Goal: Task Accomplishment & Management: Manage account settings

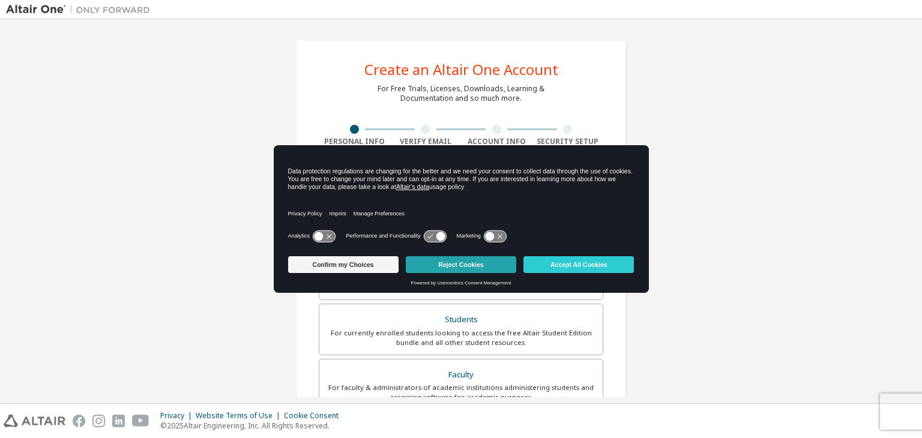
click at [482, 266] on button "Reject Cookies" at bounding box center [461, 264] width 110 height 17
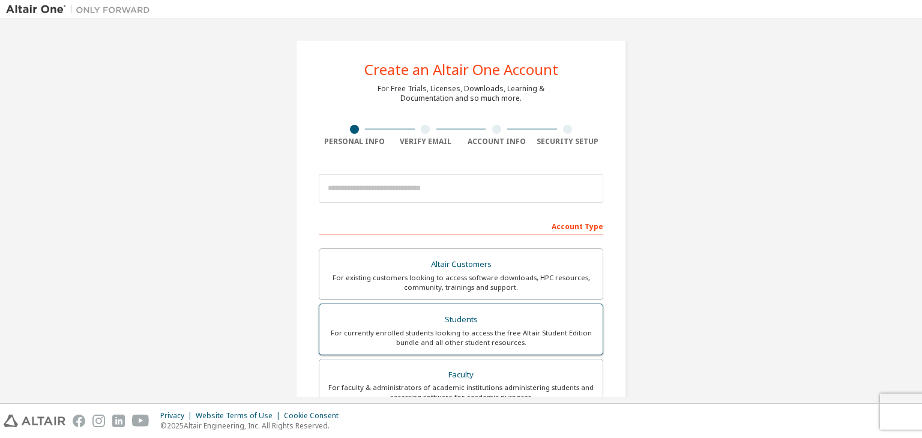
click at [474, 313] on div "Students" at bounding box center [460, 319] width 269 height 17
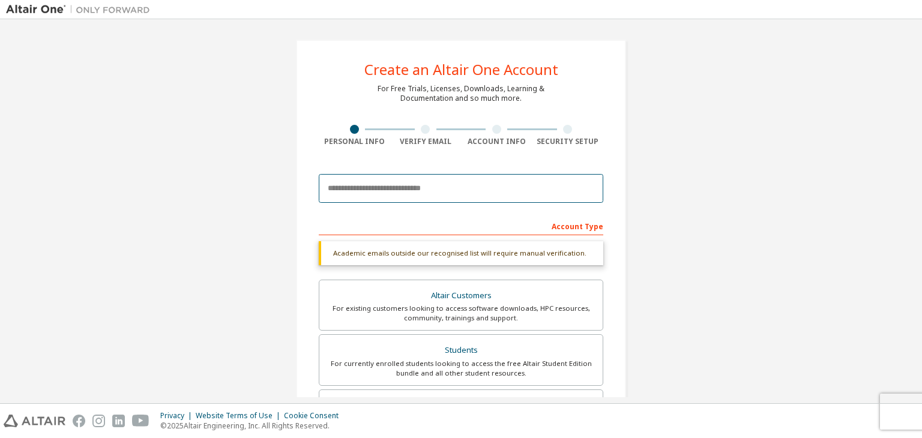
click at [403, 187] on input "email" at bounding box center [461, 188] width 284 height 29
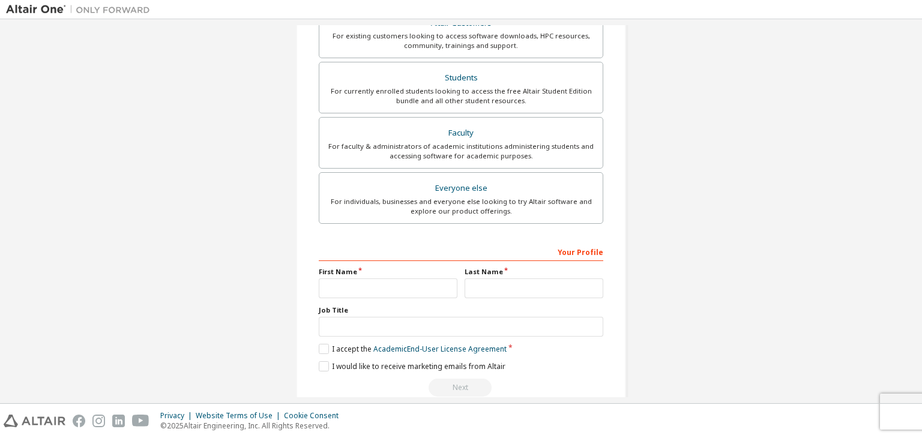
scroll to position [292, 0]
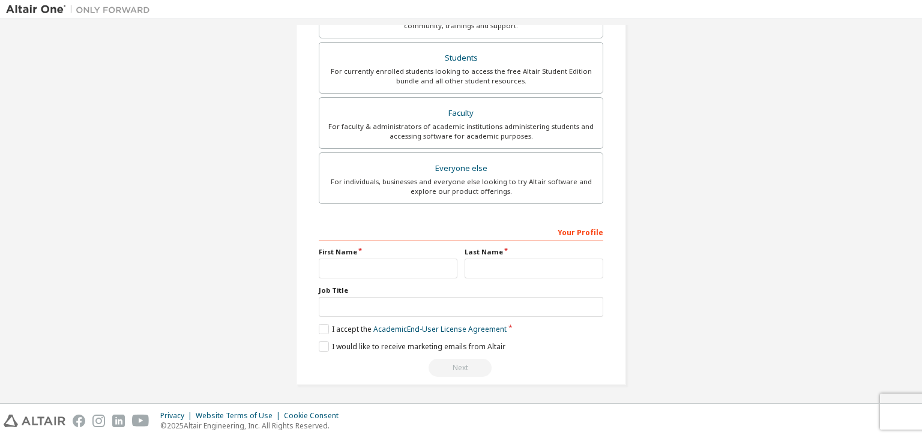
type input "**********"
click at [389, 266] on input "text" at bounding box center [388, 269] width 139 height 20
type input "*"
type input "*******"
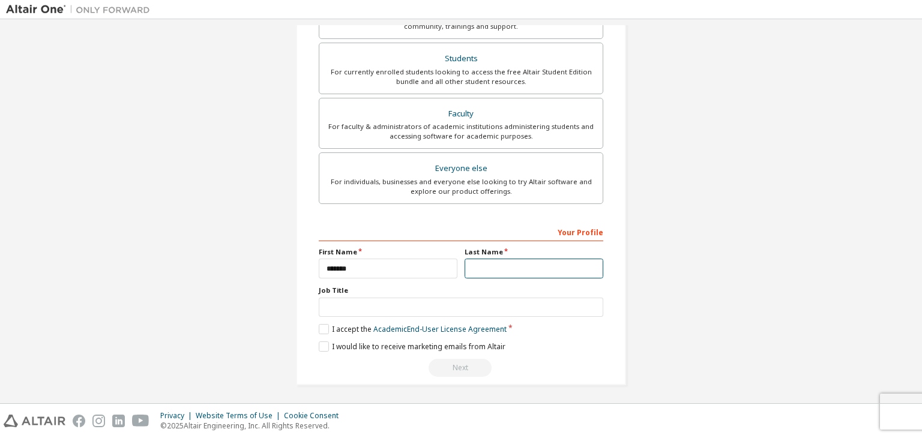
click at [480, 259] on input "text" at bounding box center [533, 269] width 139 height 20
type input "*"
type input "*******"
click at [448, 315] on div "Your Profile First Name ******* Last Name ******* Job Title Please provide Stat…" at bounding box center [461, 299] width 284 height 155
click at [436, 313] on input "text" at bounding box center [461, 308] width 284 height 20
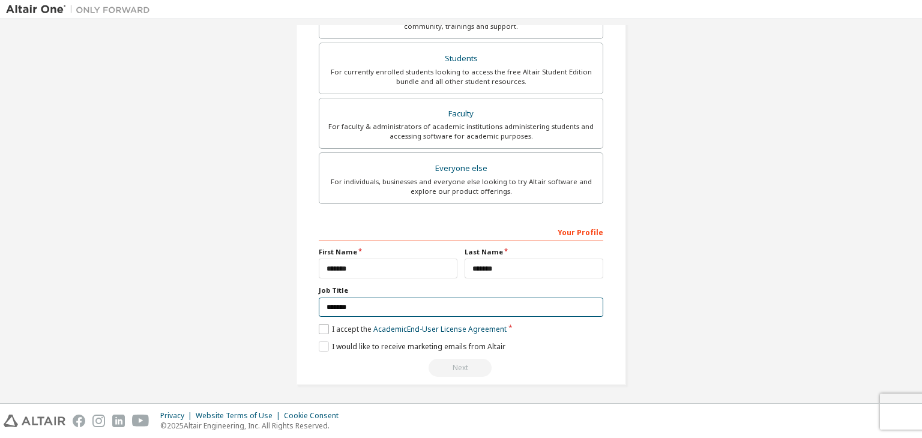
type input "*******"
click at [319, 329] on label "I accept the Academic End-User License Agreement" at bounding box center [413, 329] width 188 height 10
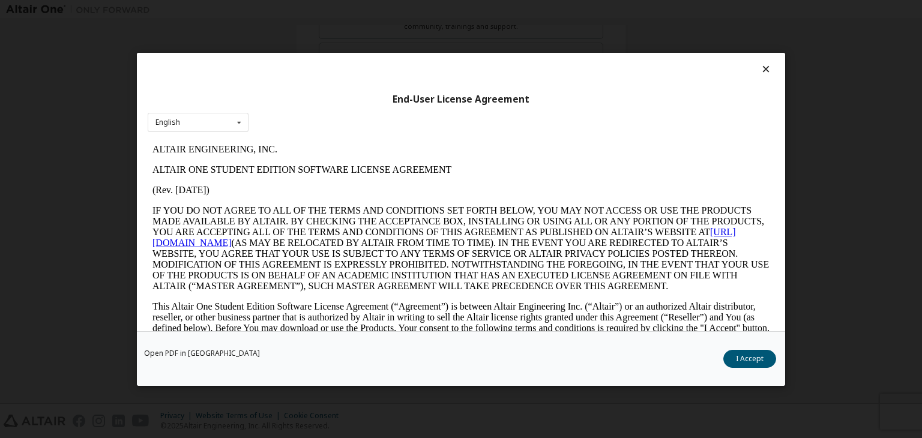
scroll to position [0, 0]
click at [751, 356] on button "I Accept" at bounding box center [749, 359] width 53 height 18
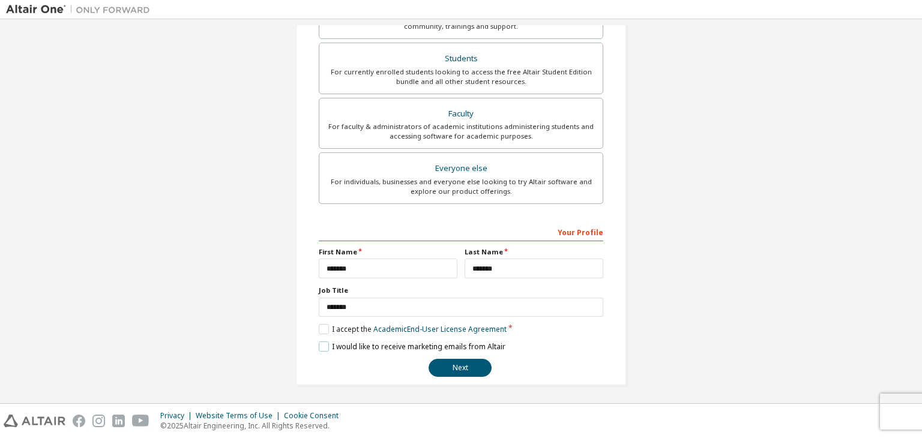
click at [319, 344] on label "I would like to receive marketing emails from Altair" at bounding box center [412, 346] width 187 height 10
click at [444, 359] on button "Next" at bounding box center [459, 368] width 63 height 18
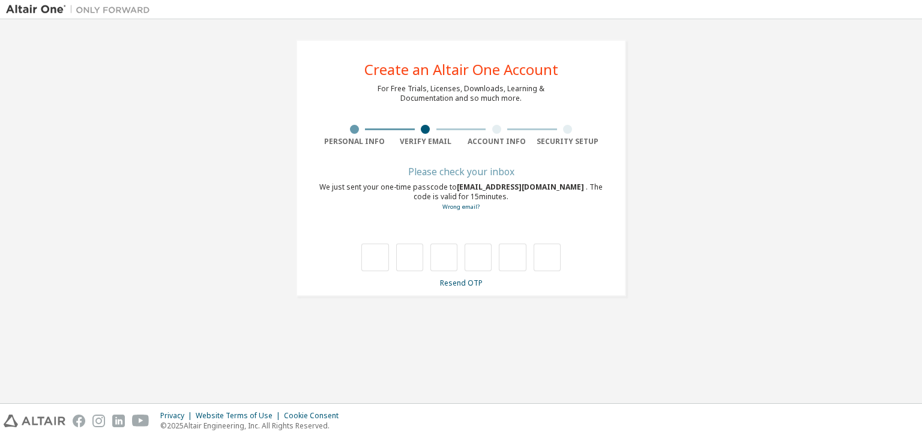
type input "*"
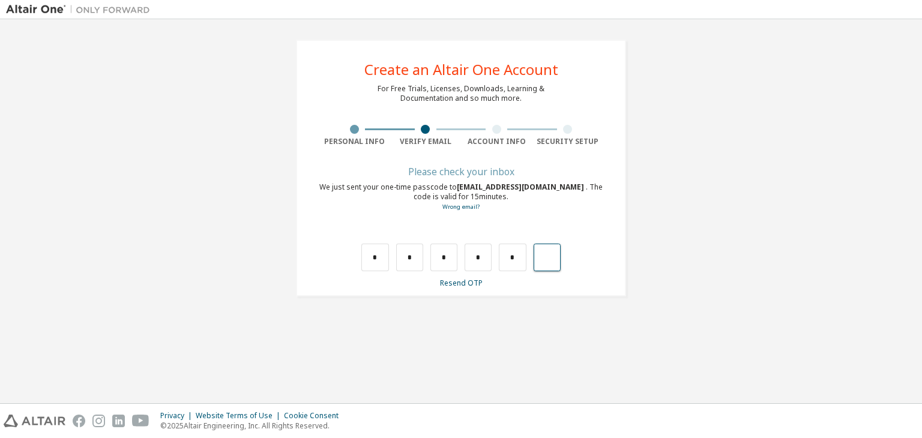
type input "*"
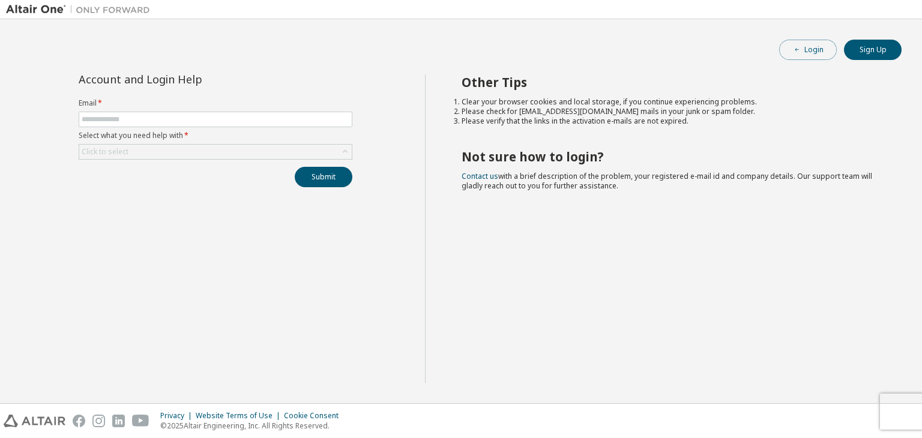
click at [811, 50] on button "Login" at bounding box center [808, 50] width 58 height 20
type input "**********"
click at [152, 155] on div "Click to select" at bounding box center [215, 152] width 272 height 14
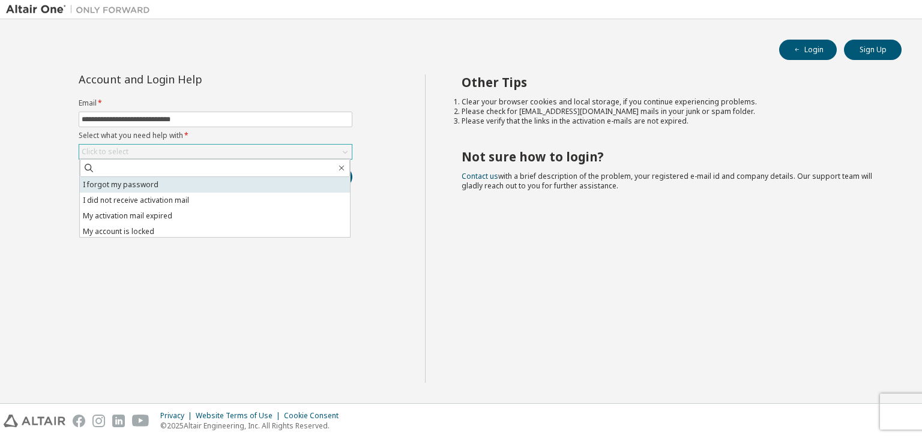
click at [151, 182] on li "I forgot my password" at bounding box center [215, 185] width 270 height 16
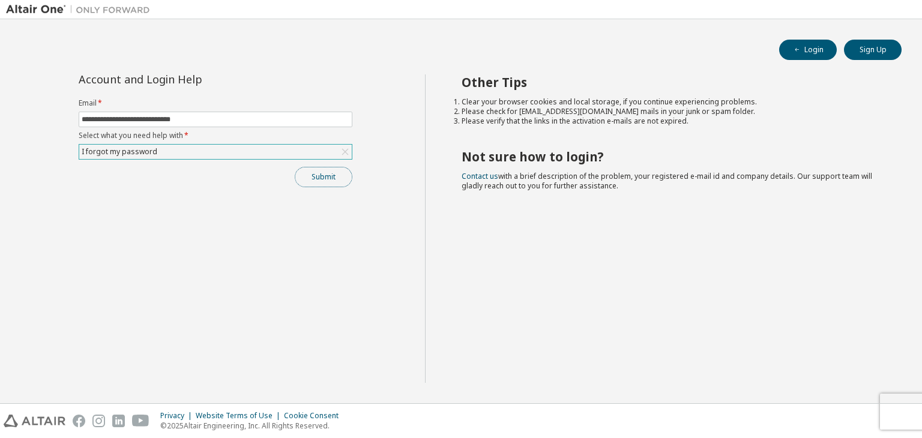
click at [304, 177] on button "Submit" at bounding box center [324, 177] width 58 height 20
click at [317, 180] on button "Submit" at bounding box center [324, 177] width 58 height 20
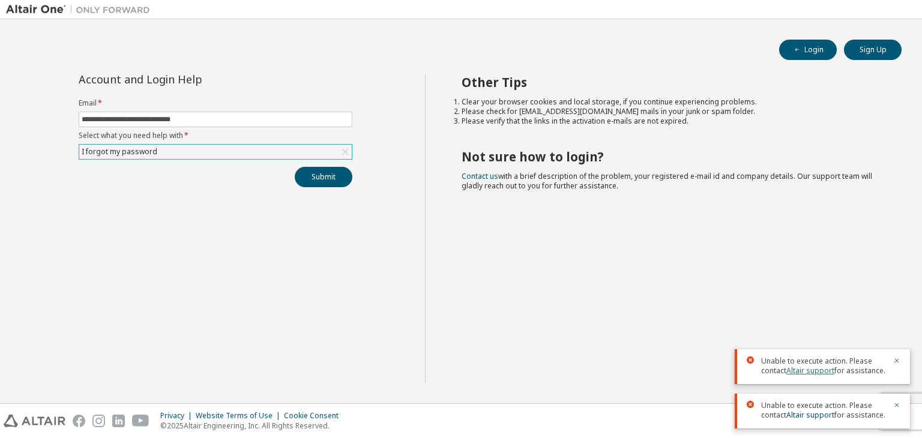
click at [813, 368] on link "Altair support" at bounding box center [810, 370] width 48 height 10
click at [642, 241] on div "Other Tips Clear your browser cookies and local storage, if you continue experi…" at bounding box center [670, 228] width 491 height 308
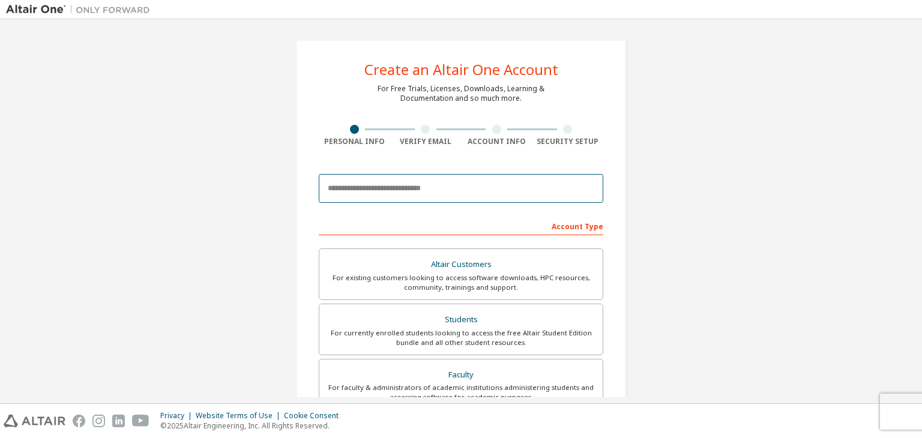
click at [393, 191] on input "email" at bounding box center [461, 188] width 284 height 29
type input "**********"
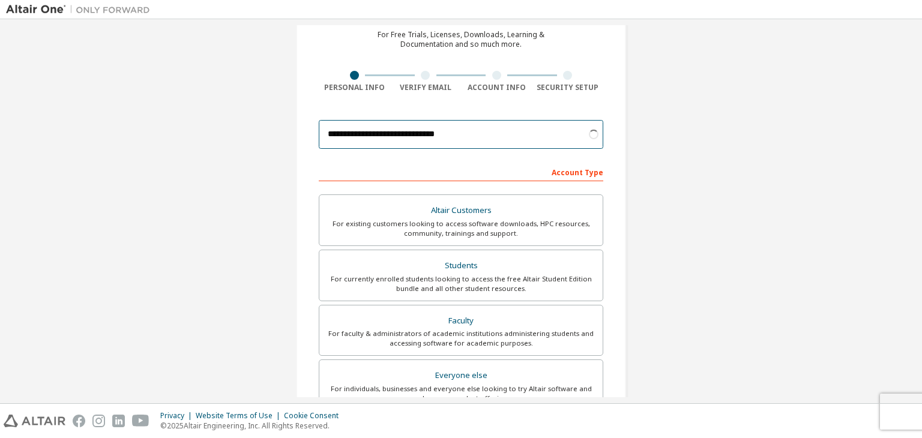
scroll to position [55, 0]
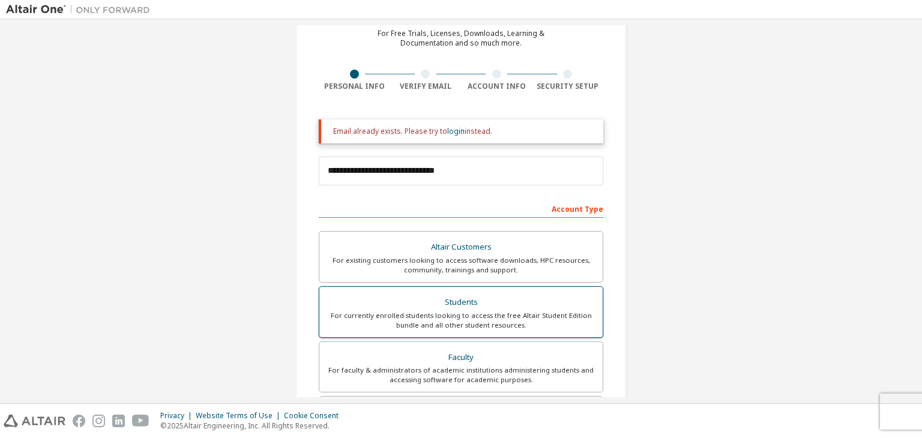
click at [430, 272] on div "Altair Customers For existing customers looking to access software downloads, H…" at bounding box center [461, 341] width 284 height 220
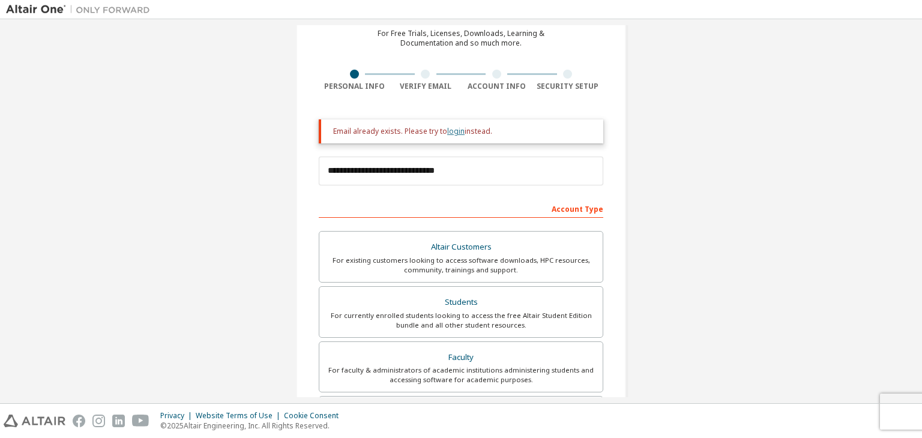
click at [449, 133] on link "login" at bounding box center [455, 131] width 17 height 10
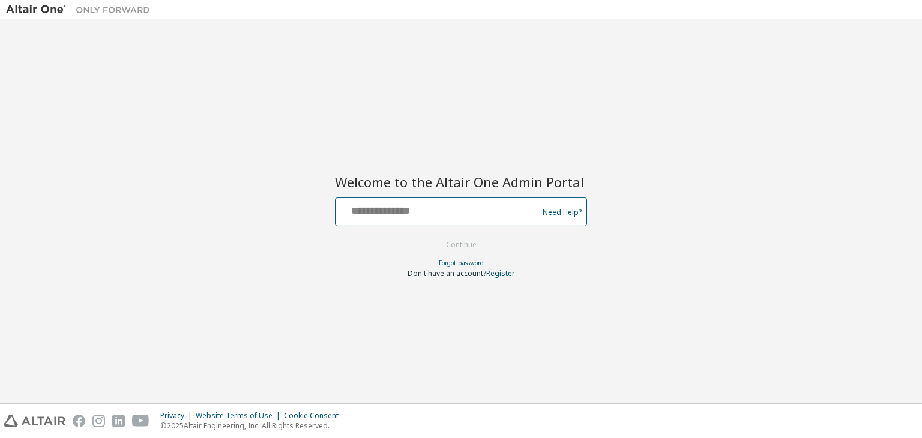
click at [434, 212] on input "text" at bounding box center [438, 208] width 196 height 17
type input "**********"
click at [449, 243] on button "Continue" at bounding box center [461, 245] width 56 height 18
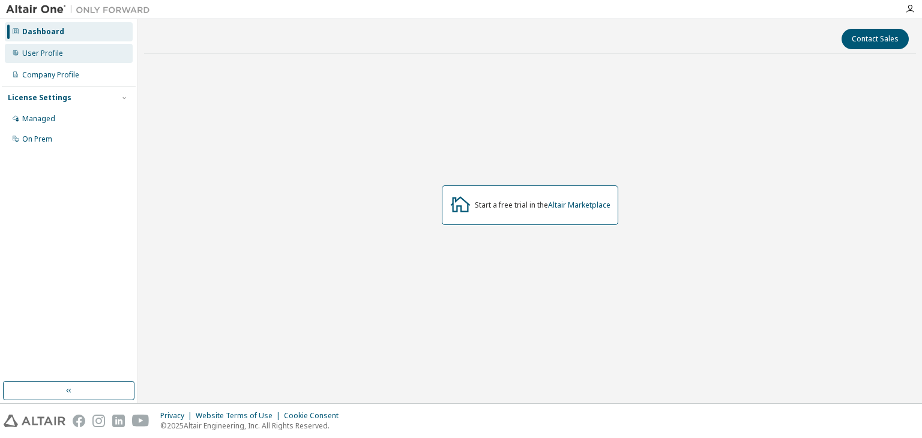
click at [32, 51] on div "User Profile" at bounding box center [42, 54] width 41 height 10
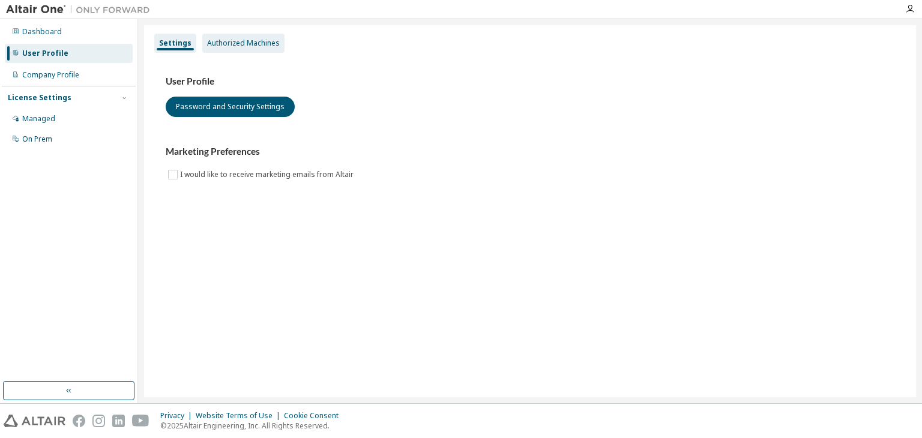
click at [242, 37] on div "Authorized Machines" at bounding box center [243, 43] width 82 height 19
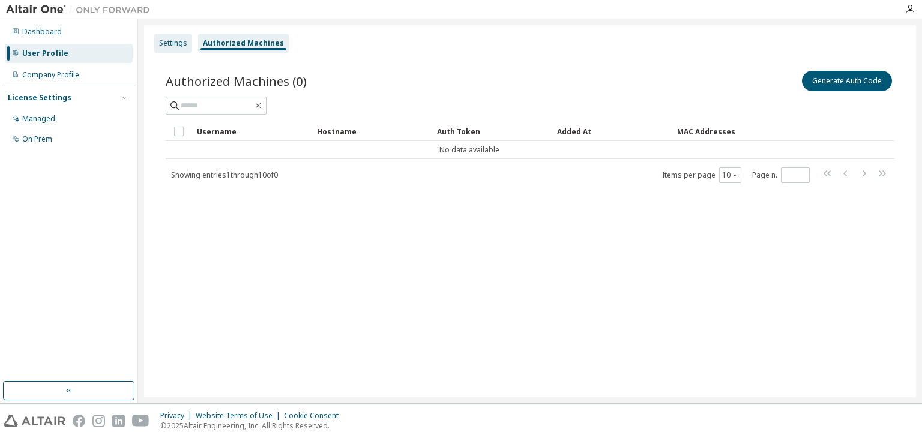
click at [173, 35] on div "Settings" at bounding box center [173, 43] width 38 height 19
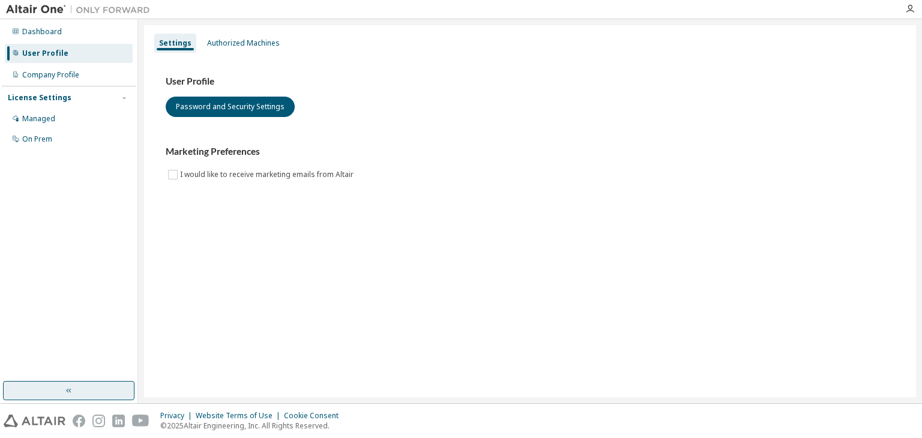
click at [89, 383] on button "button" at bounding box center [68, 390] width 131 height 19
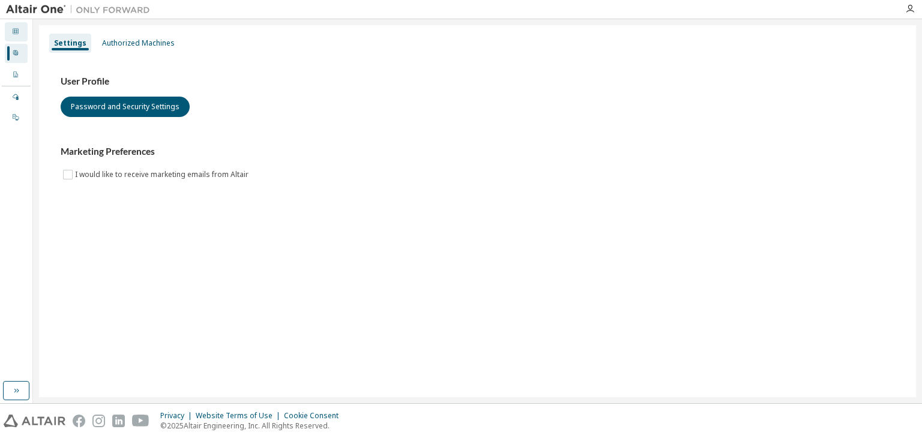
click at [10, 29] on div "Dashboard" at bounding box center [16, 31] width 23 height 19
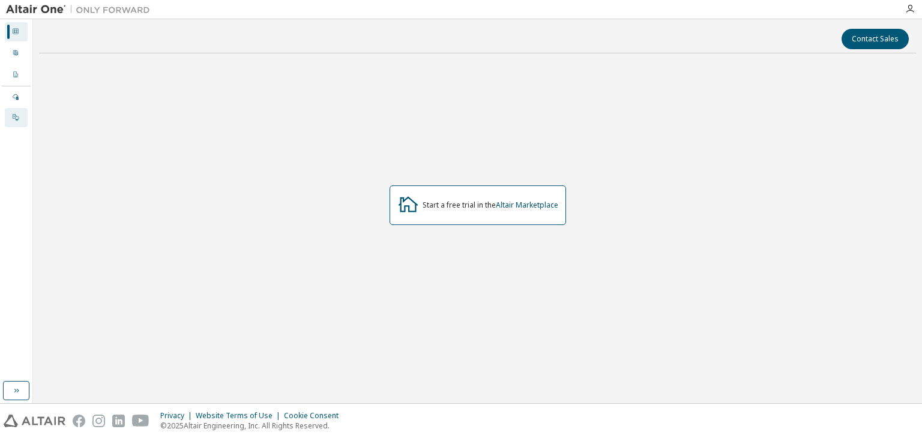
click at [19, 112] on div "On Prem" at bounding box center [16, 117] width 23 height 19
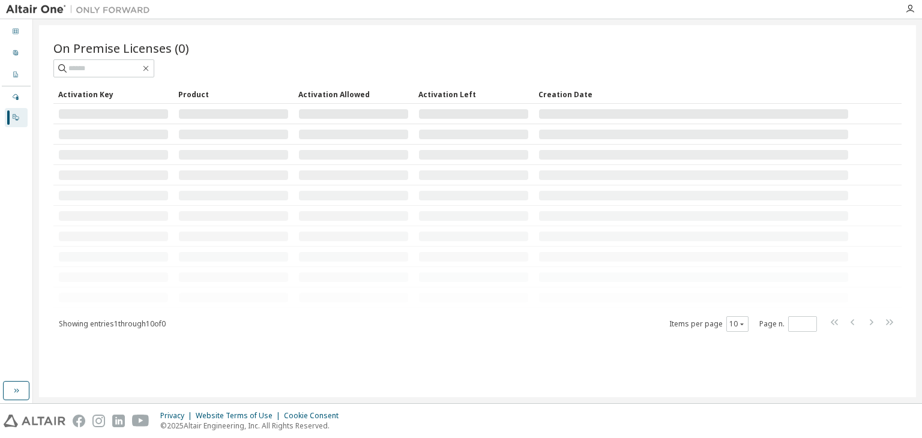
click at [17, 86] on div "License Settings Managed On Prem" at bounding box center [16, 107] width 29 height 43
click at [16, 93] on icon at bounding box center [15, 96] width 7 height 7
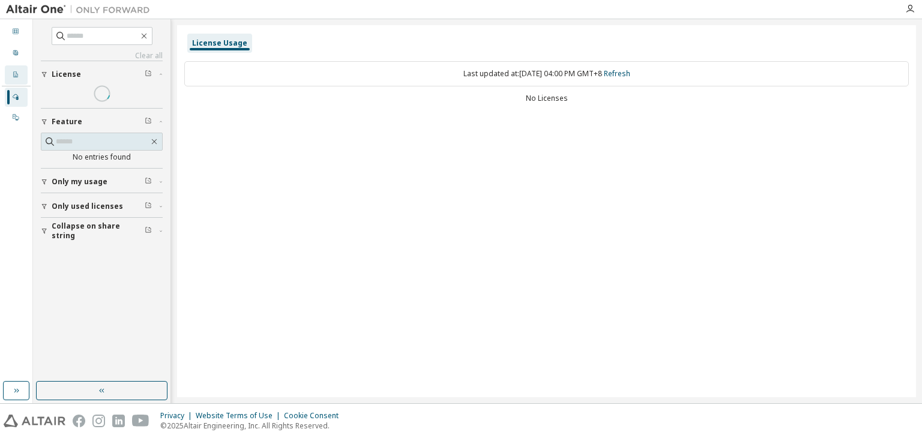
click at [16, 77] on icon at bounding box center [15, 74] width 4 height 6
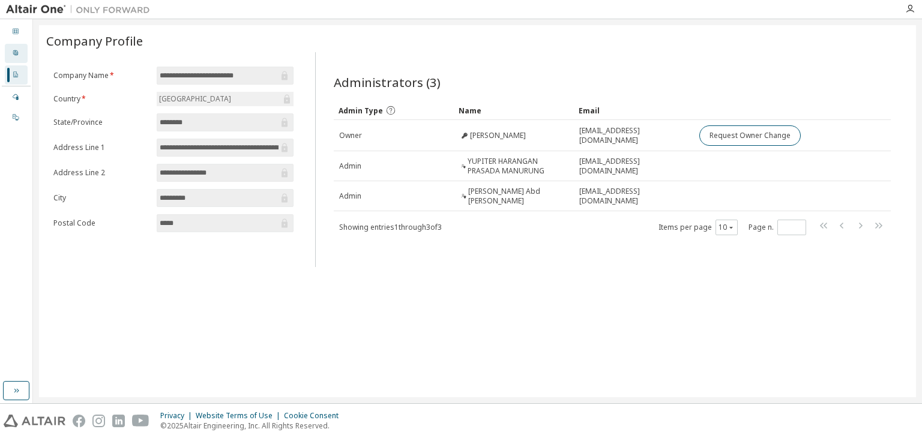
click at [14, 49] on div at bounding box center [15, 54] width 7 height 10
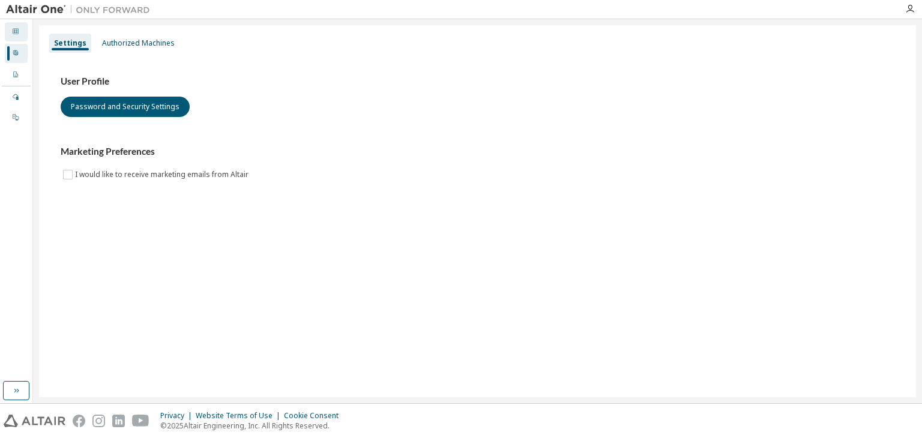
click at [14, 28] on icon at bounding box center [16, 31] width 6 height 6
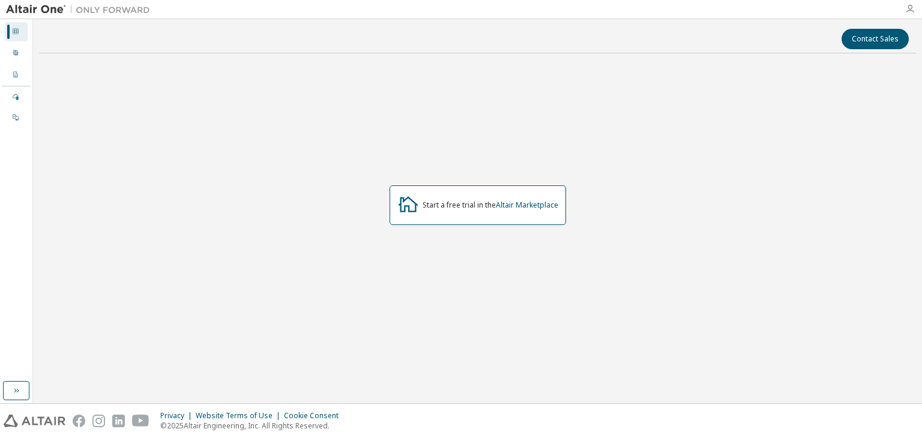
click at [908, 7] on icon "button" at bounding box center [910, 9] width 10 height 10
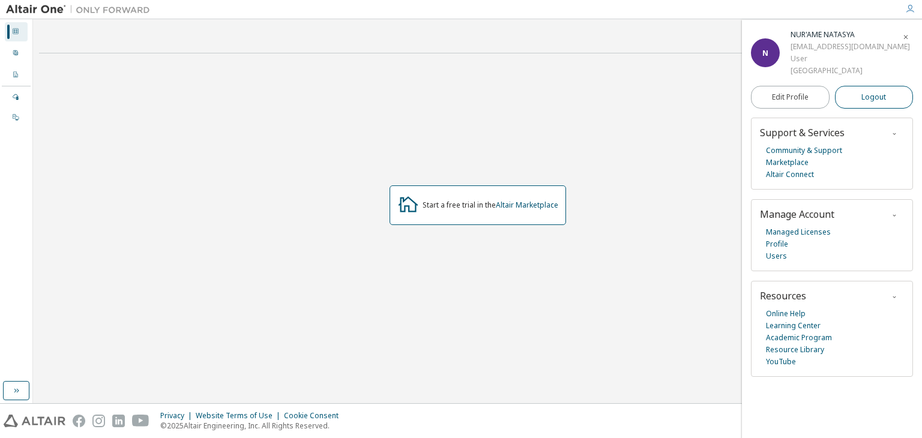
click at [862, 100] on span "Logout" at bounding box center [873, 97] width 25 height 12
